Goal: Entertainment & Leisure: Consume media (video, audio)

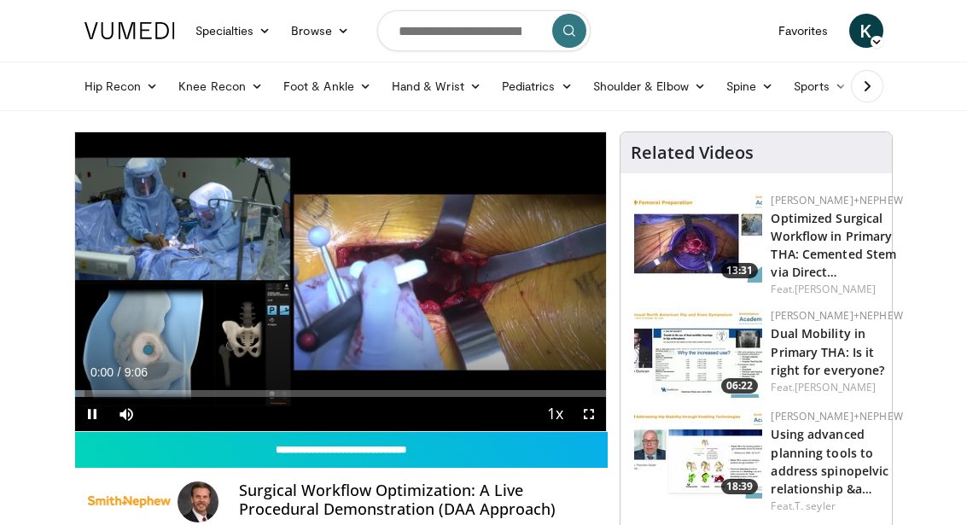
click at [113, 168] on div "10 seconds Tap to unmute" at bounding box center [341, 281] width 532 height 299
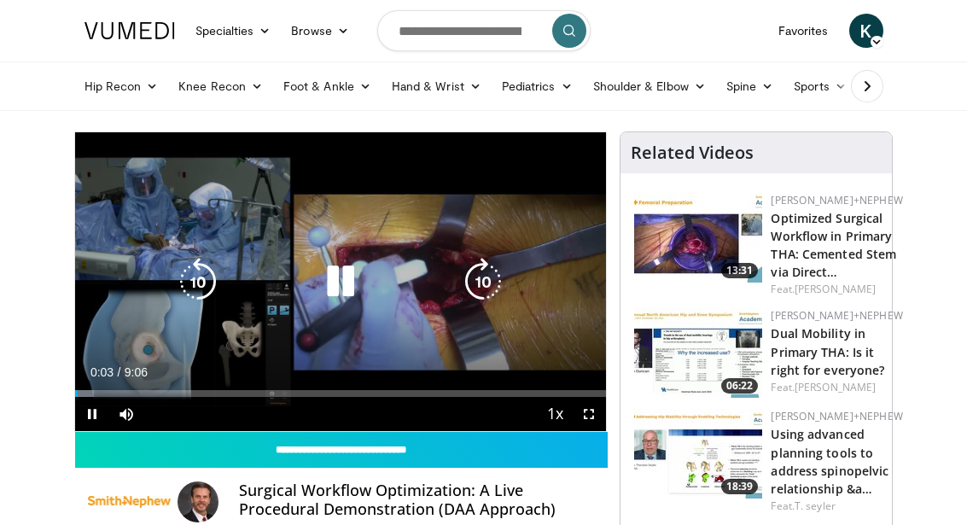
click at [581, 412] on span "Video Player" at bounding box center [589, 414] width 34 height 34
